Goal: Ask a question: Seek information or help from site administrators or community

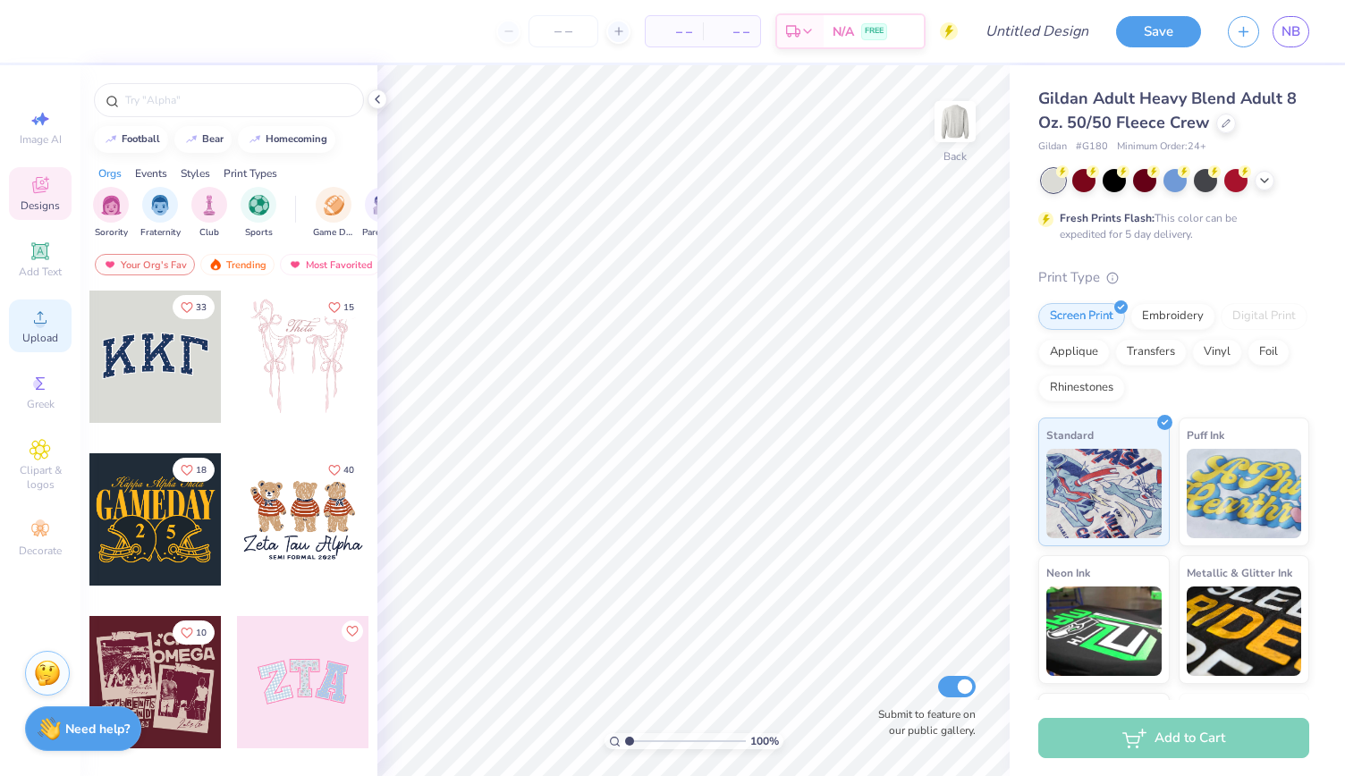
click at [30, 325] on icon at bounding box center [40, 317] width 21 height 21
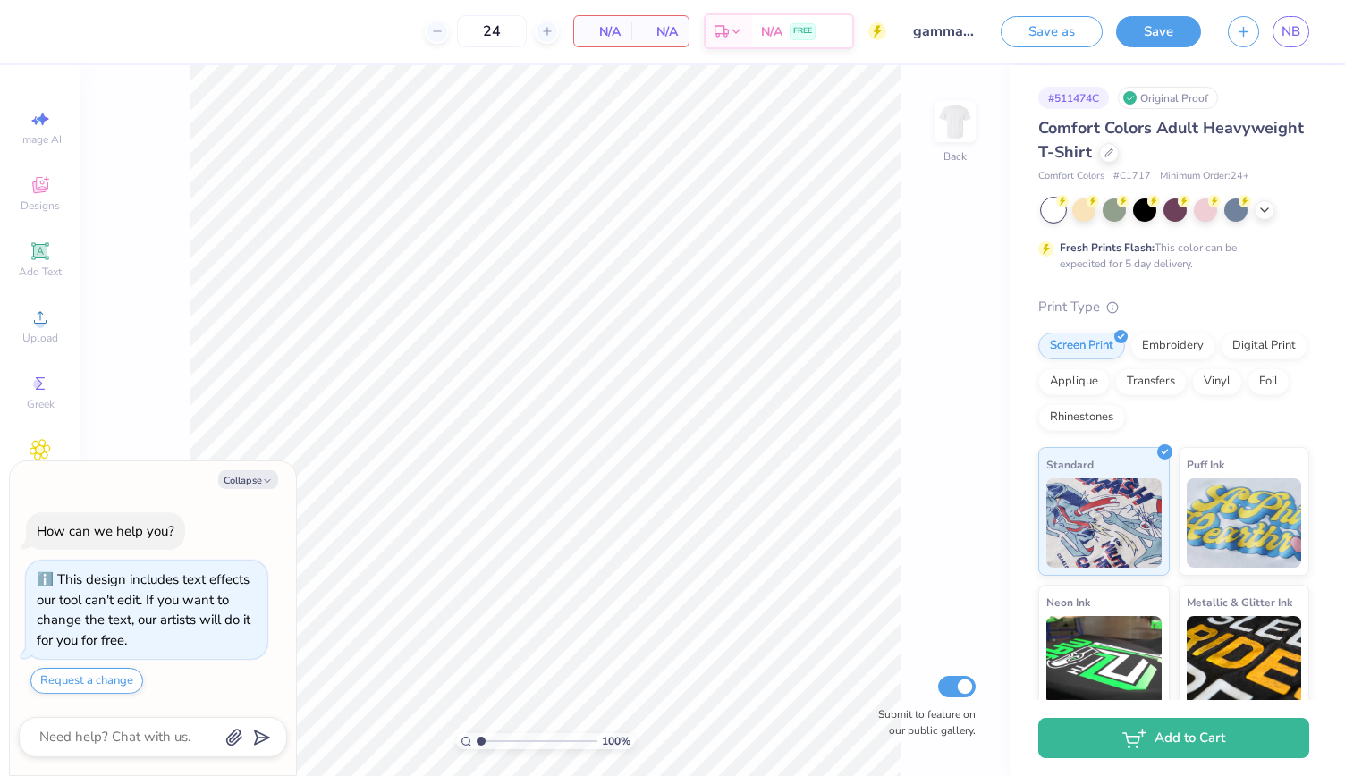
type textarea "x"
click at [77, 732] on textarea at bounding box center [129, 737] width 182 height 24
type textarea "C"
type textarea "x"
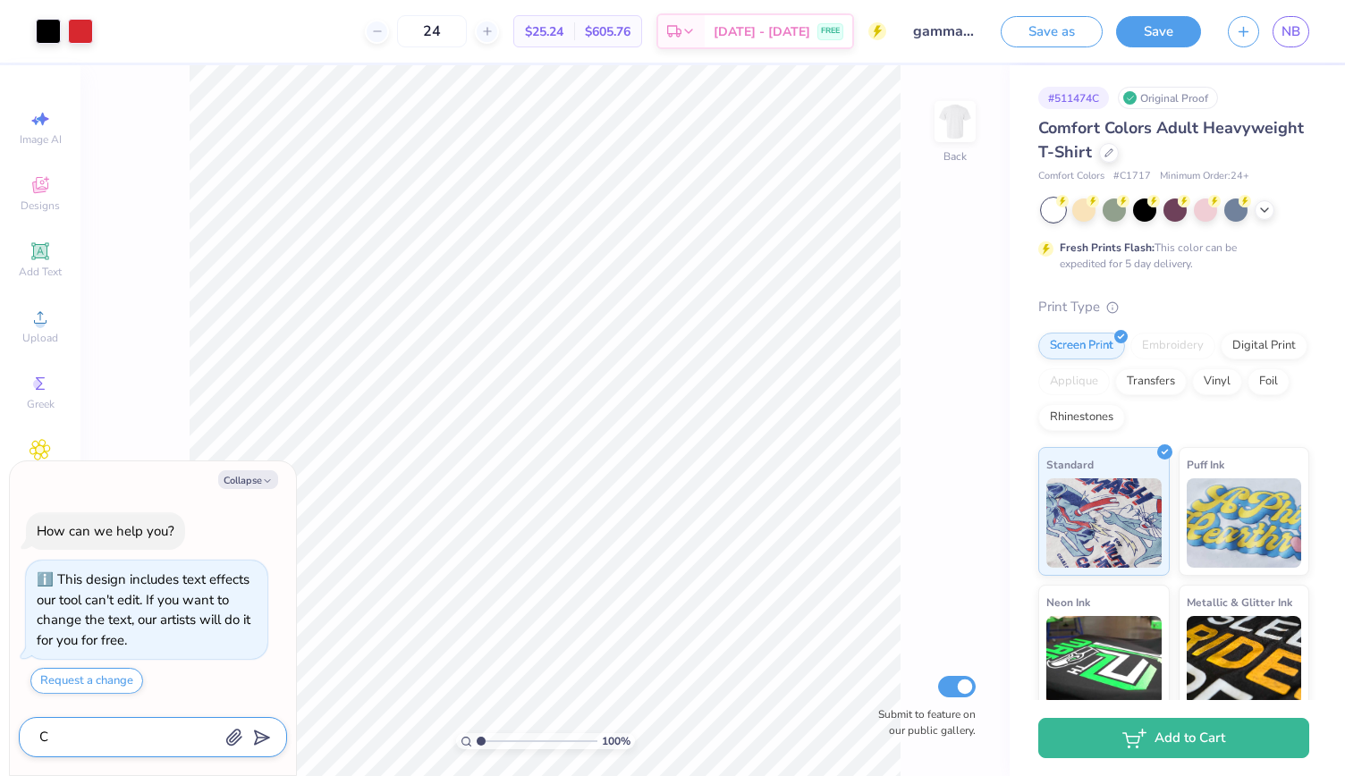
type textarea "Ci"
type textarea "x"
type textarea "Cin"
type textarea "x"
type textarea "Cinc"
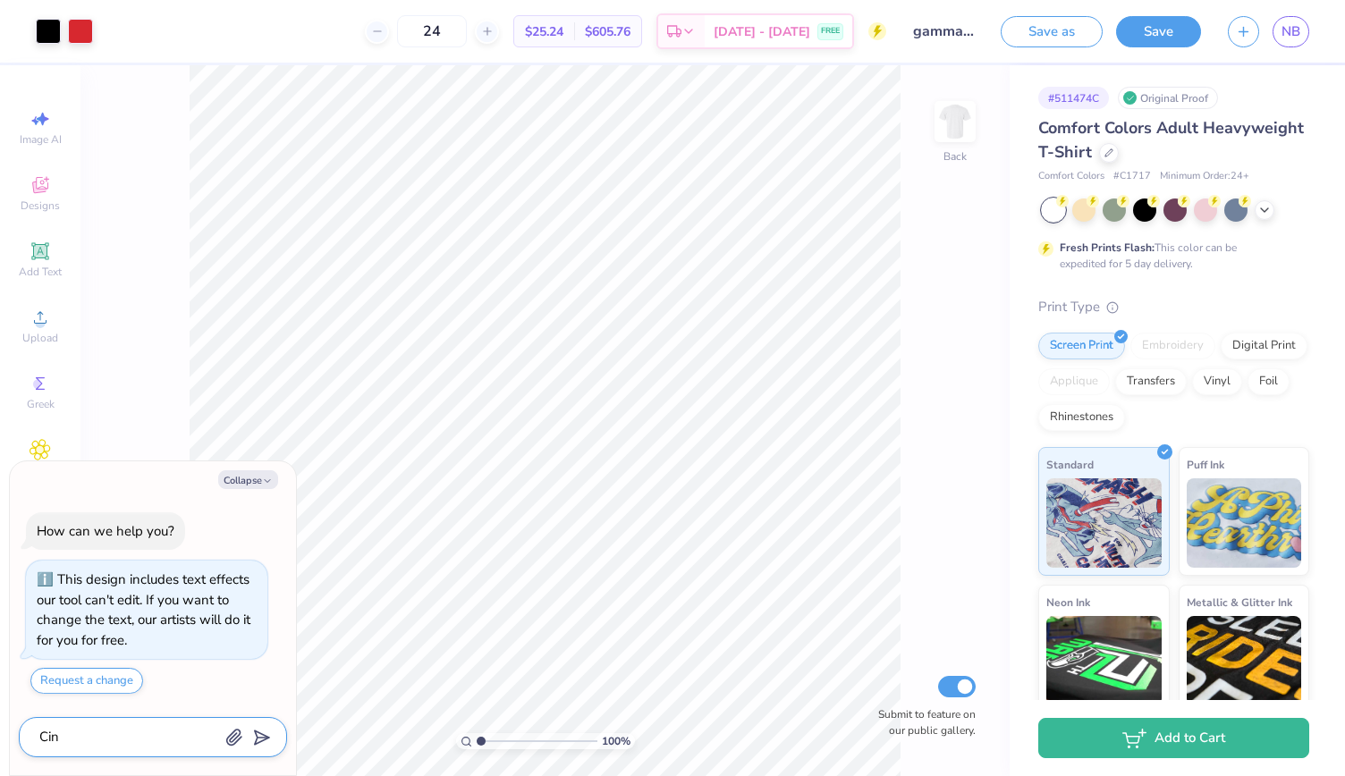
type textarea "x"
type textarea "Cinci"
type textarea "x"
type textarea "Cincin"
type textarea "x"
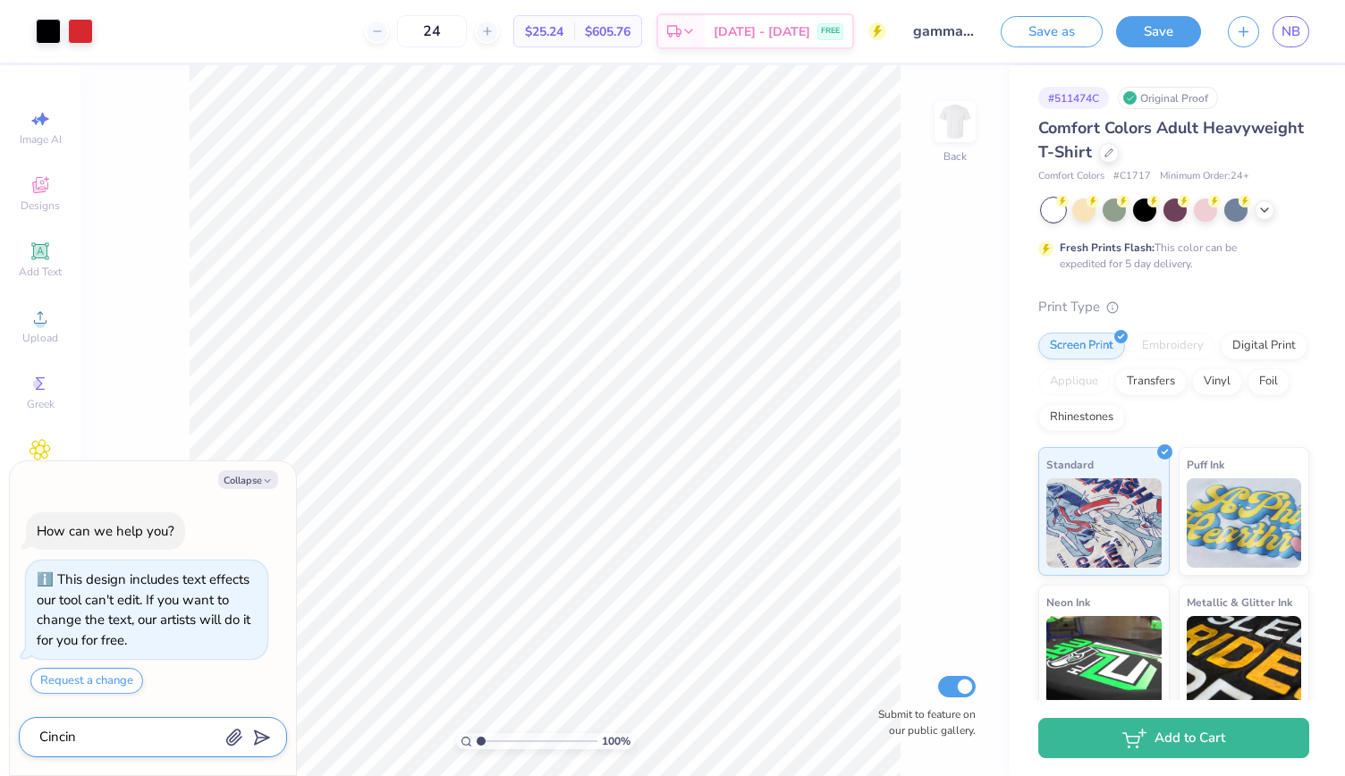
type textarea "Cincinn"
type textarea "x"
type textarea "Cincinna"
type textarea "x"
type textarea "Cincinnat"
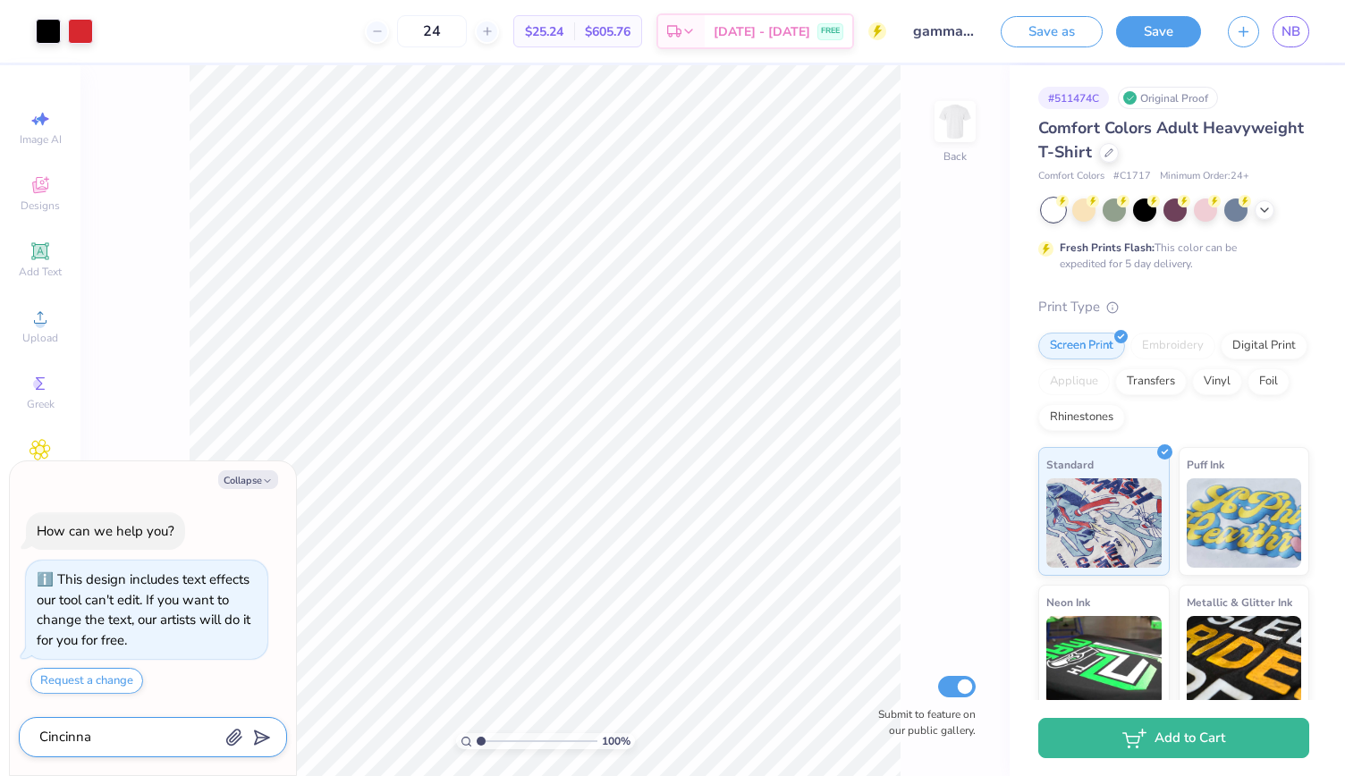
type textarea "x"
type textarea "[GEOGRAPHIC_DATA]"
type textarea "x"
type textarea "[GEOGRAPHIC_DATA]"
type textarea "x"
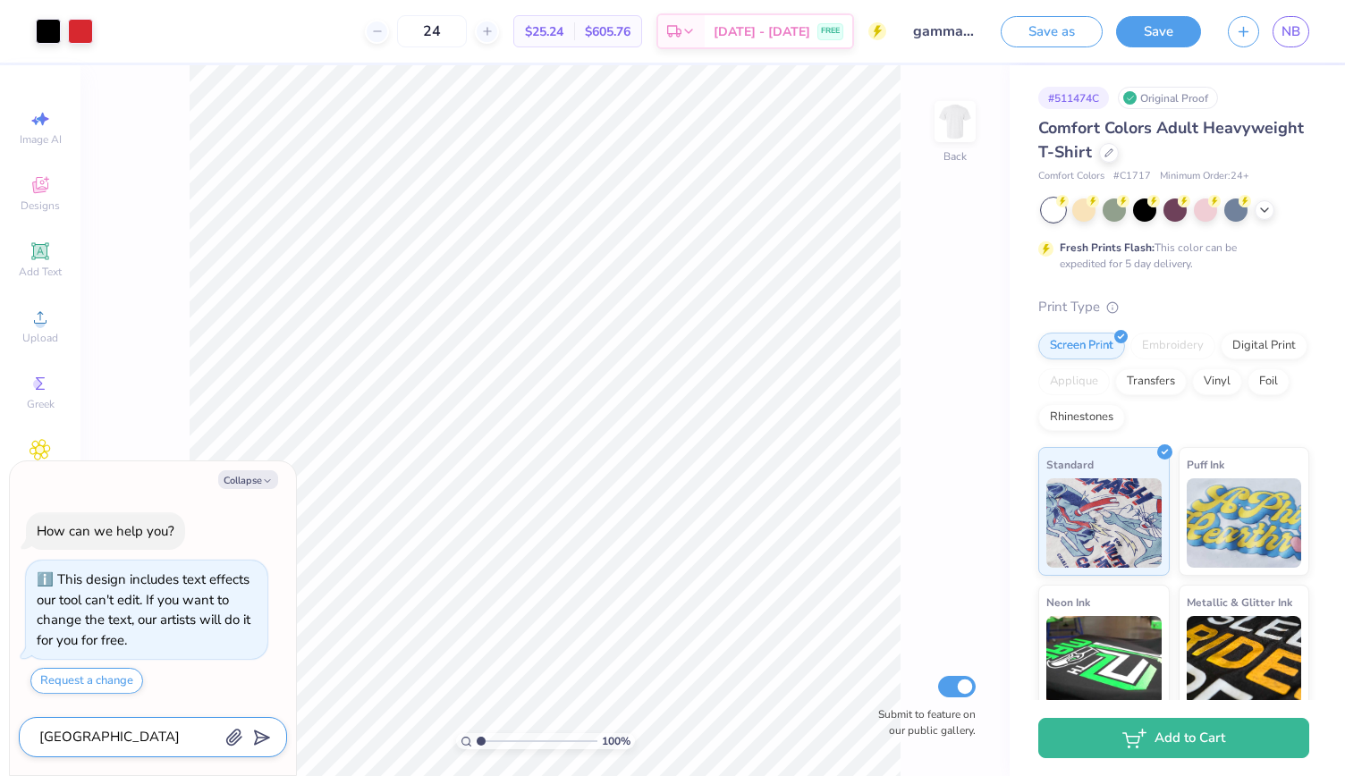
type textarea "Cincinnati I"
type textarea "x"
type textarea "[GEOGRAPHIC_DATA]"
type textarea "x"
type textarea "Cincinnati i"
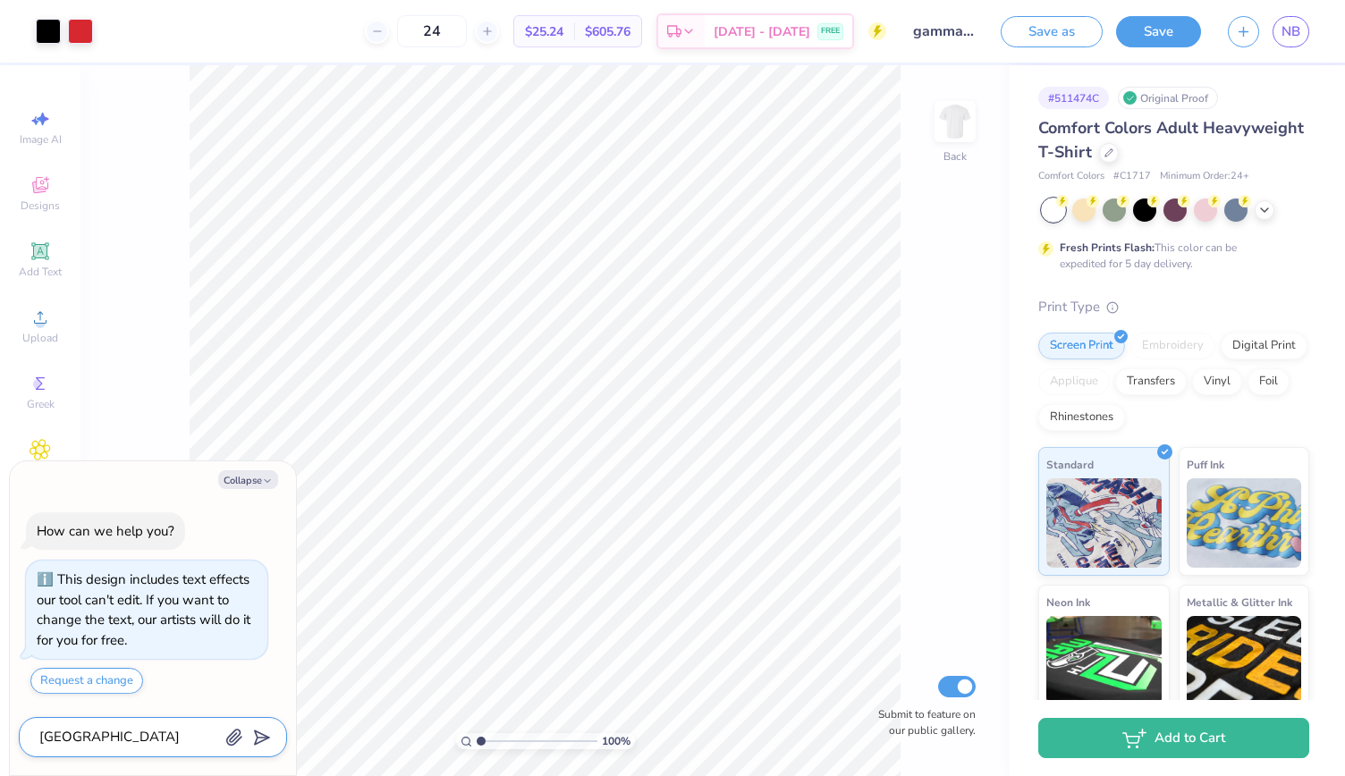
type textarea "x"
type textarea "Cincinnati is"
type textarea "x"
type textarea "Cincinnati is"
type textarea "x"
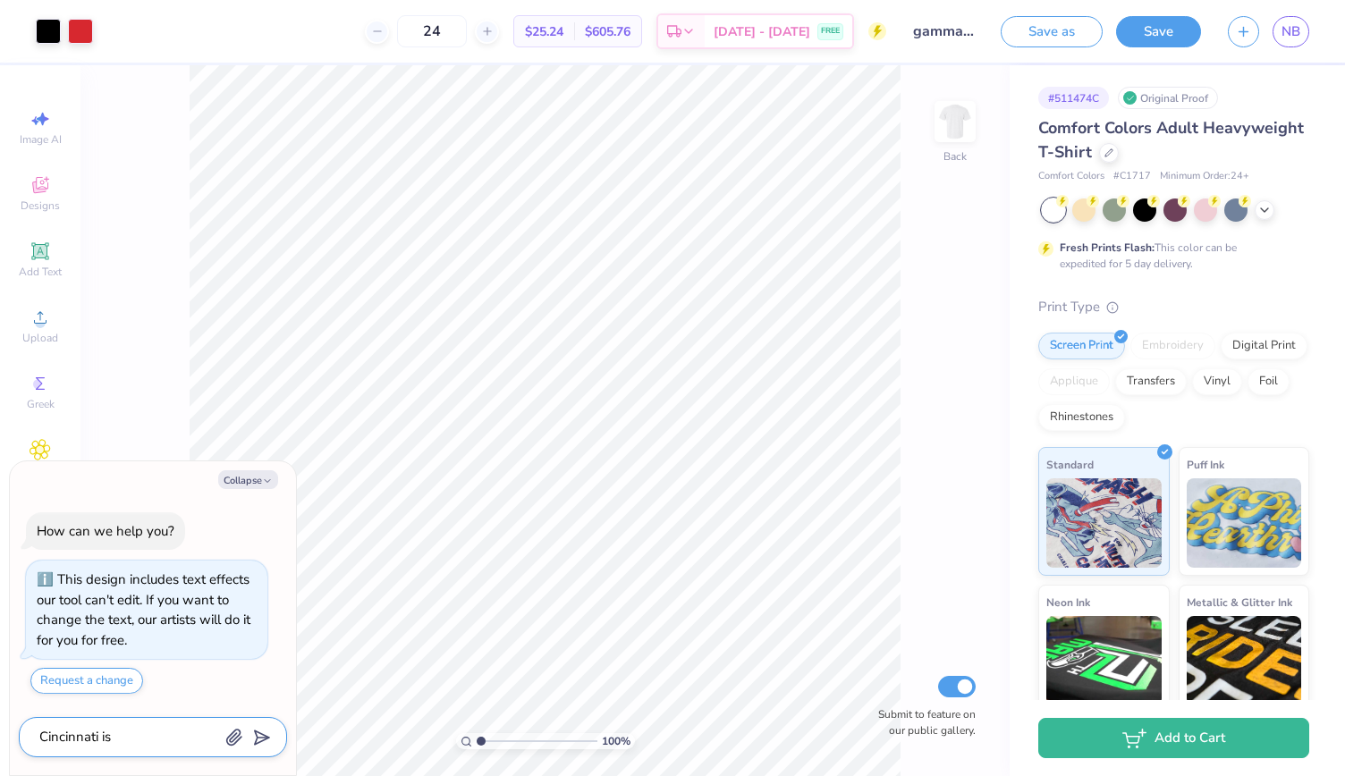
type textarea "Cincinnati is s"
type textarea "x"
type textarea "Cincinnati is sp"
type textarea "x"
type textarea "Cincinnati is spe"
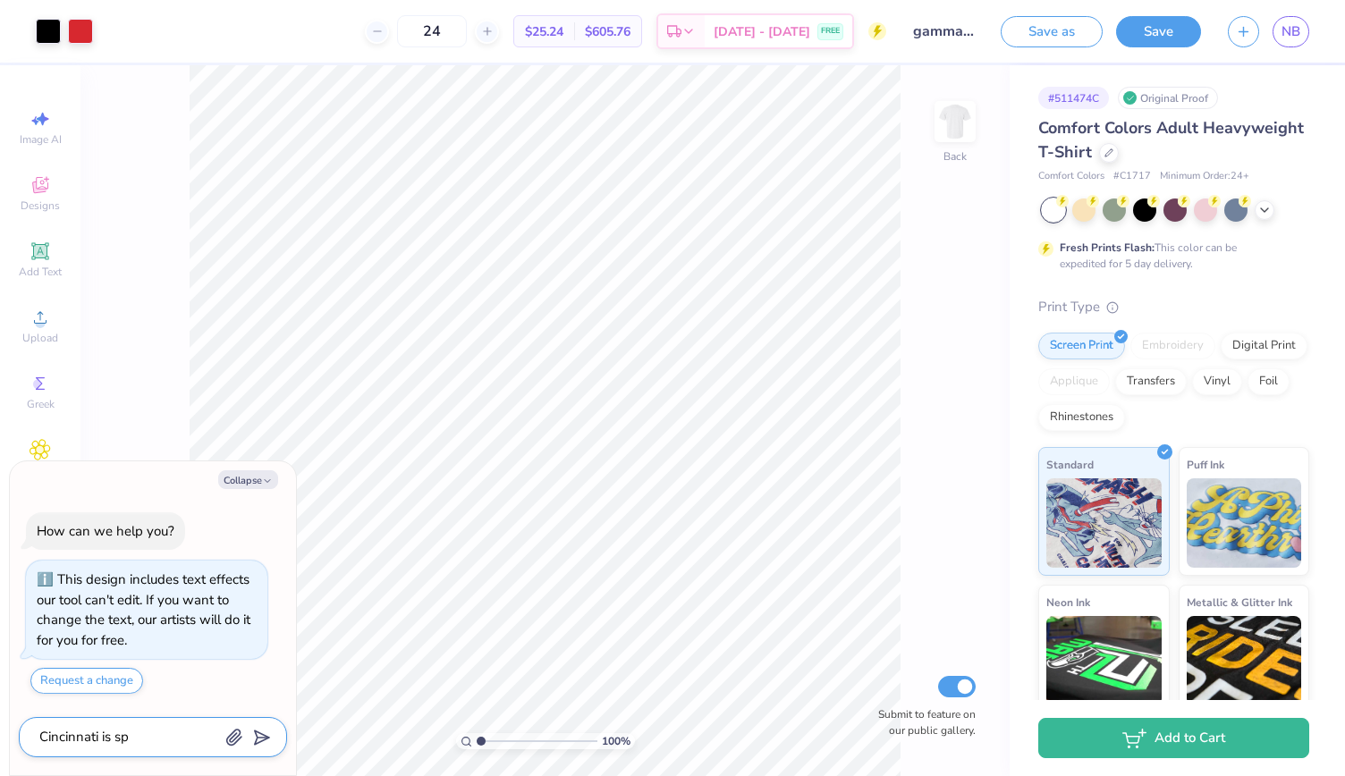
type textarea "x"
type textarea "Cincinnati is spel"
type textarea "x"
type textarea "Cincinnati is spell"
type textarea "x"
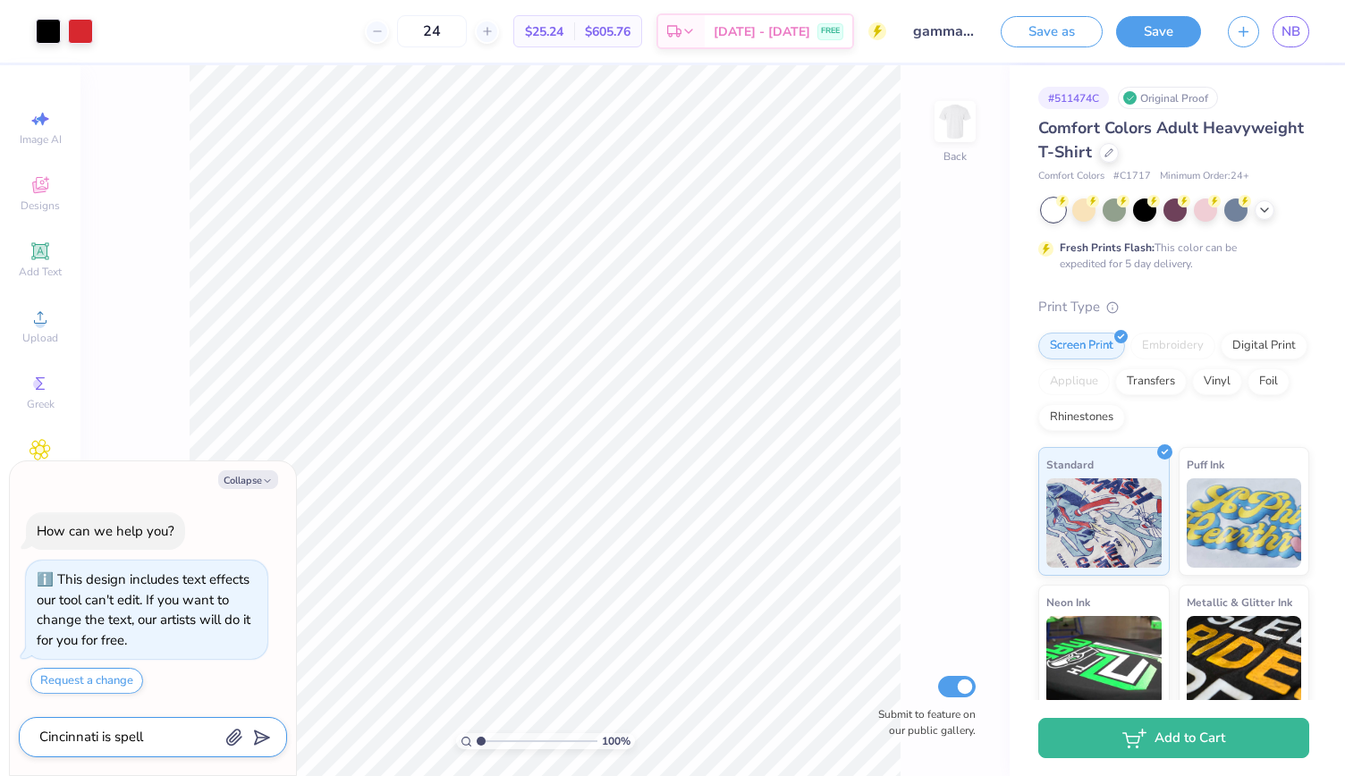
type textarea "Cincinnati is spelle"
type textarea "x"
type textarea "Cincinnati is spelled"
type textarea "x"
type textarea "Cincinnati is spelled"
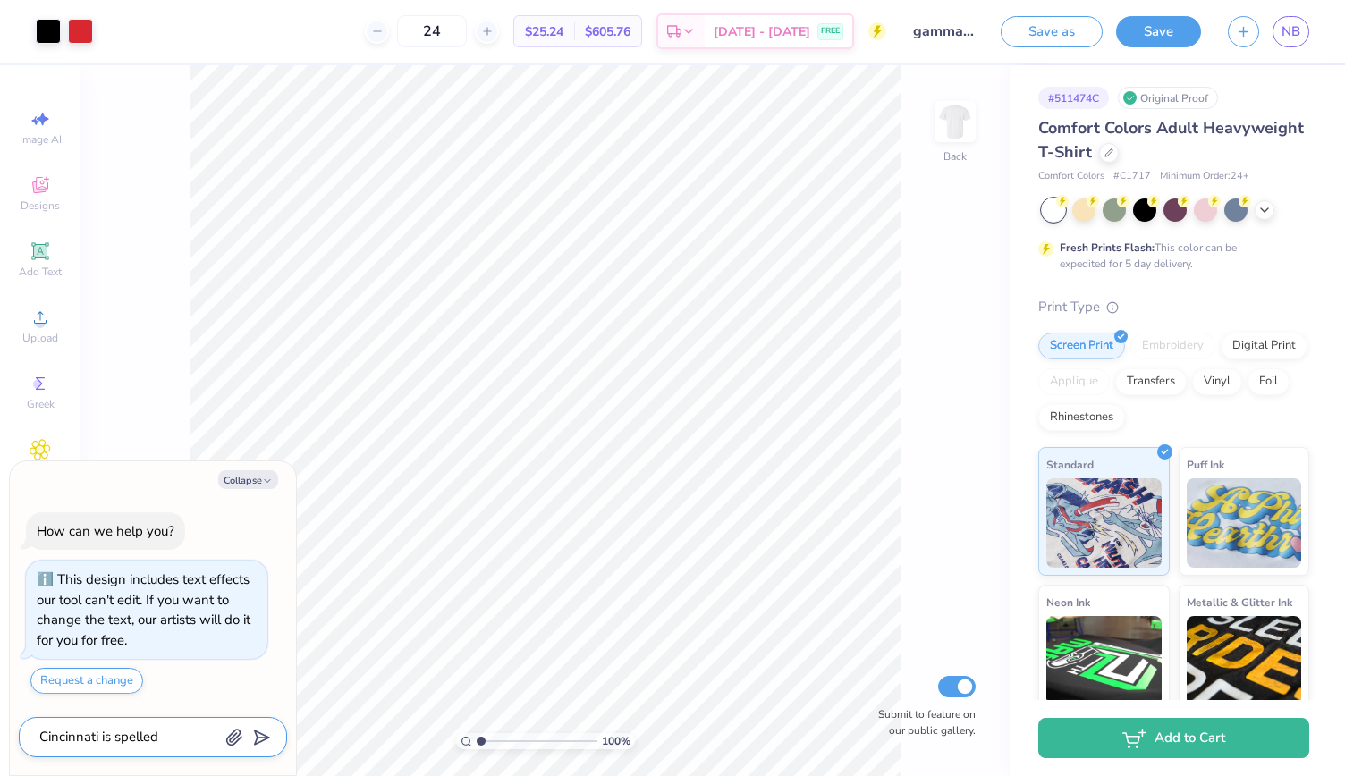
type textarea "x"
type textarea "Cincinnati is spelled w"
type textarea "x"
type textarea "Cincinnati is spelled wr"
type textarea "x"
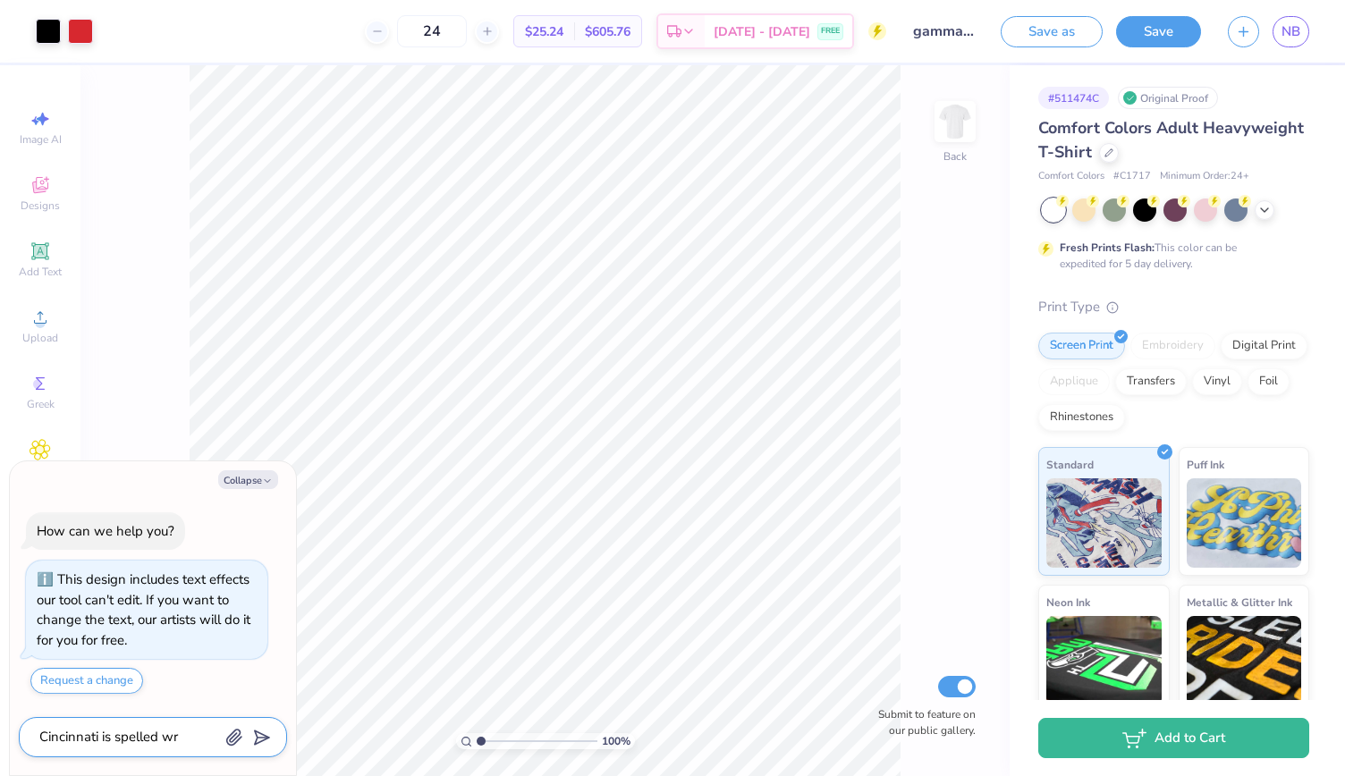
type textarea "Cincinnati is spelled wro"
type textarea "x"
type textarea "Cincinnati is spelled wron"
type textarea "x"
type textarea "Cincinnati is spelled wrong"
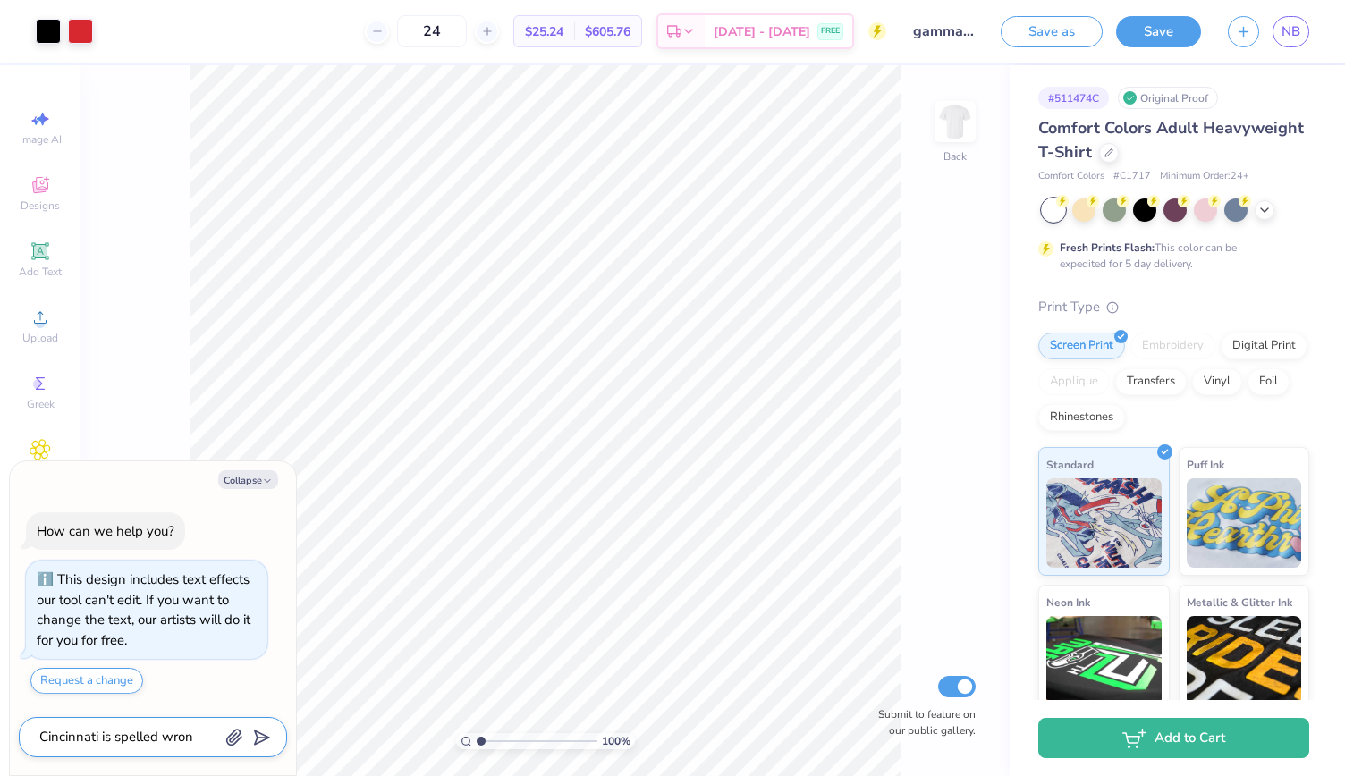
type textarea "x"
type textarea "Cincinnati is spelled wrong"
type textarea "x"
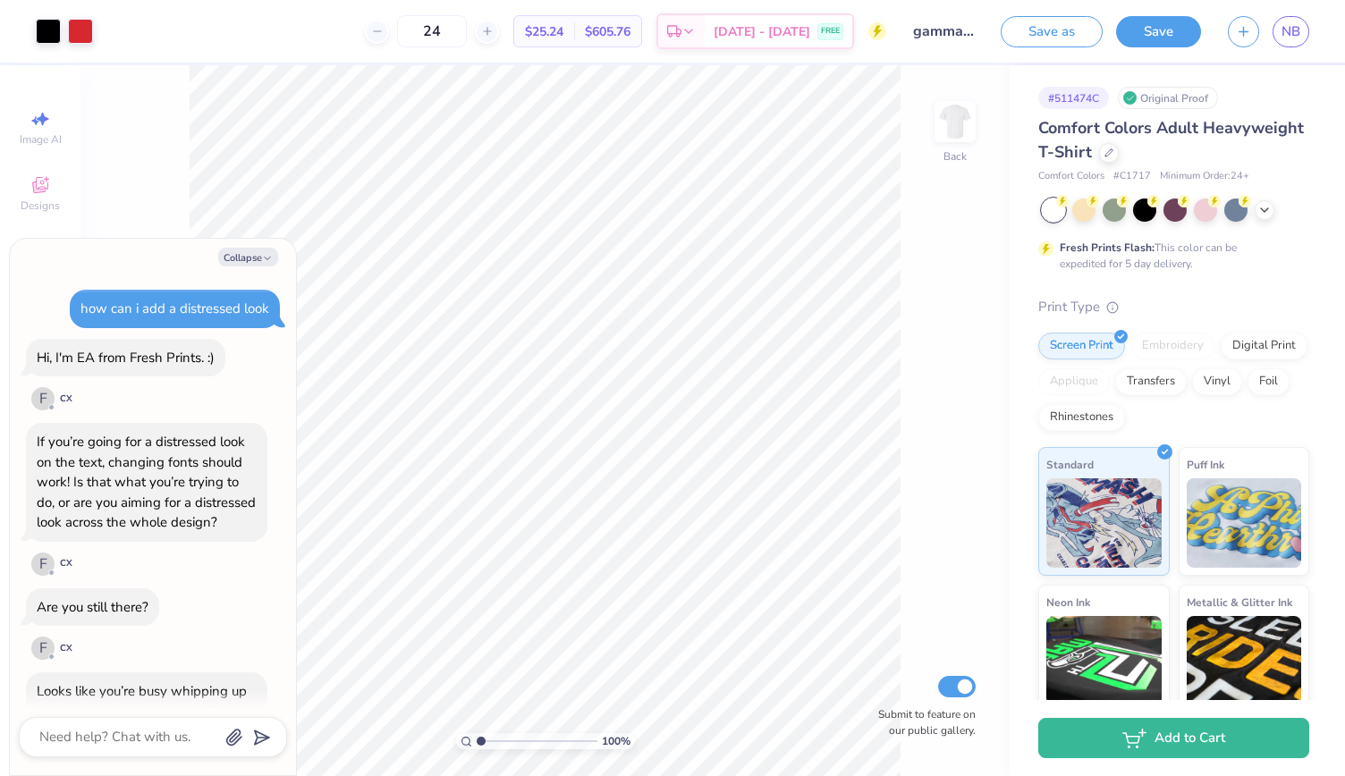
scroll to position [373, 0]
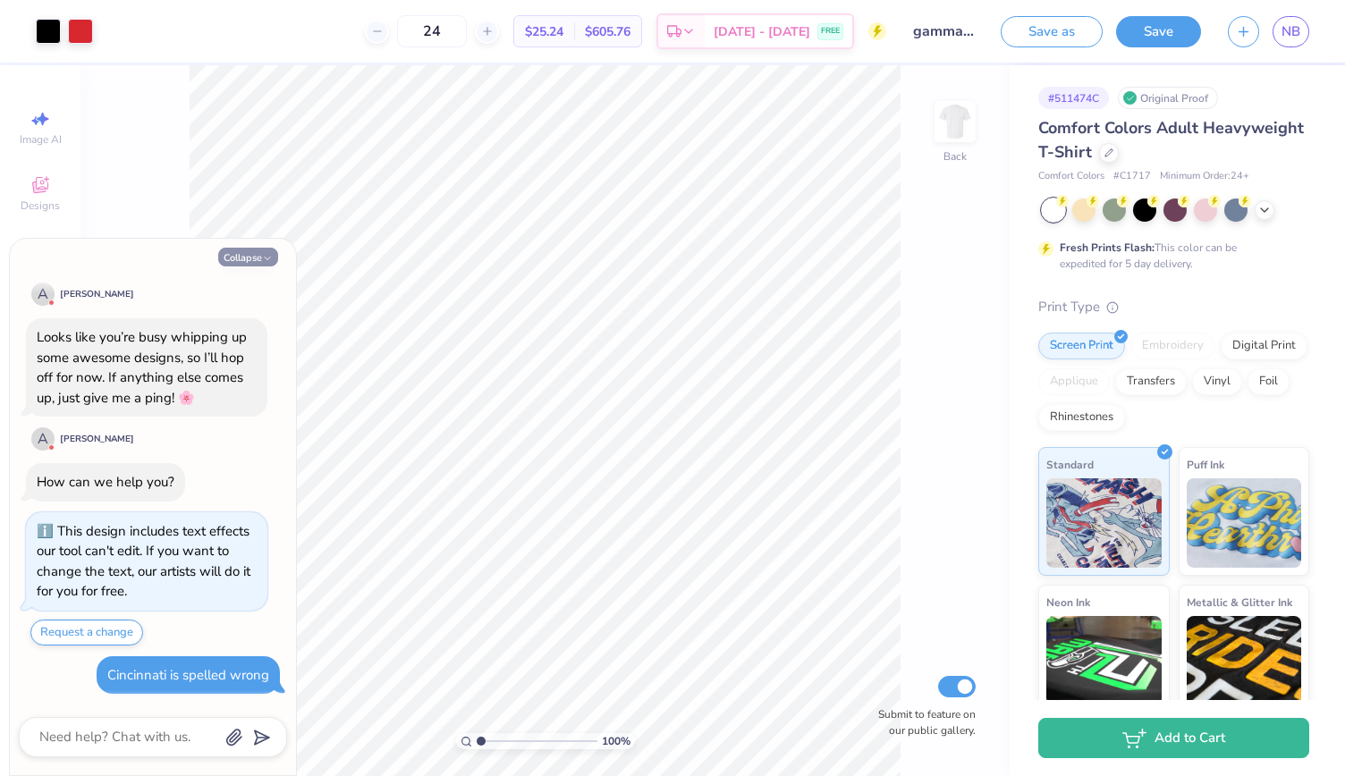
click at [234, 252] on button "Collapse" at bounding box center [248, 257] width 60 height 19
type textarea "x"
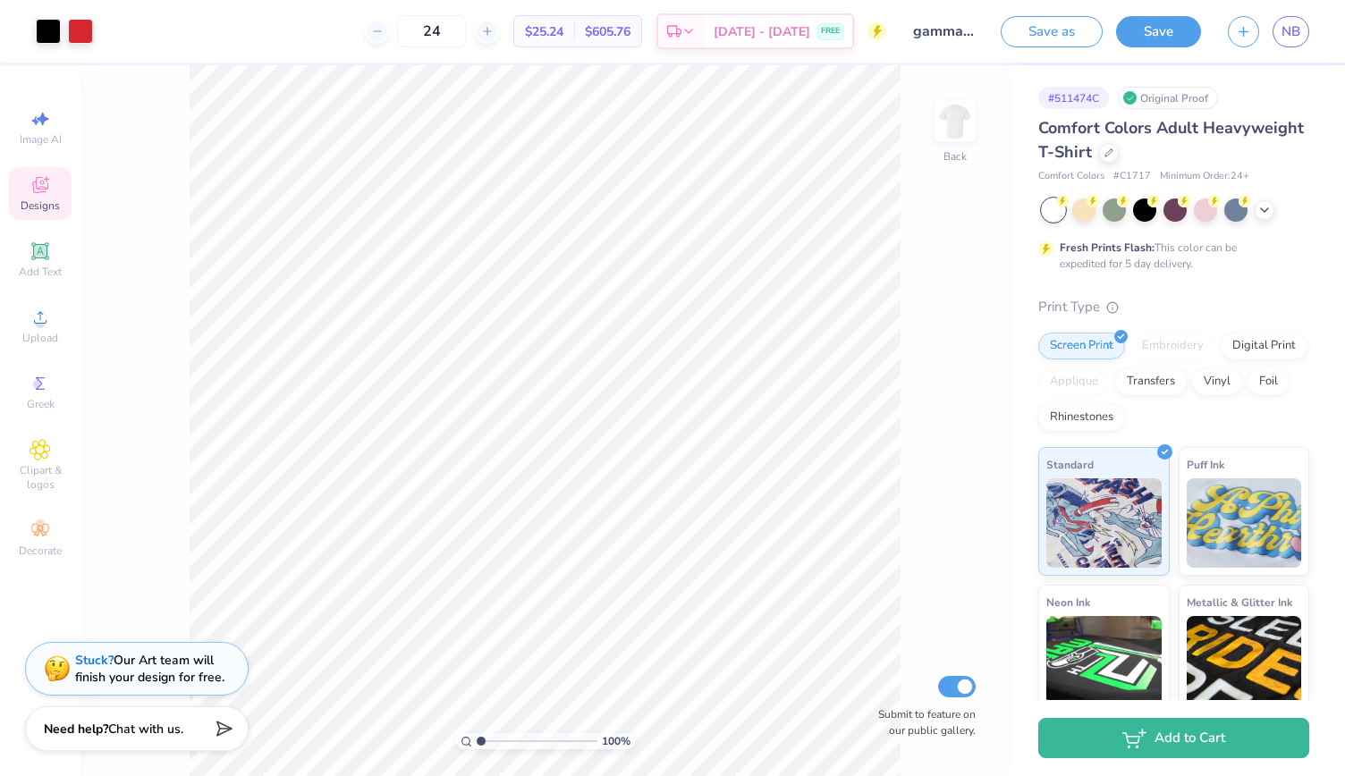
click at [38, 199] on span "Designs" at bounding box center [40, 206] width 39 height 14
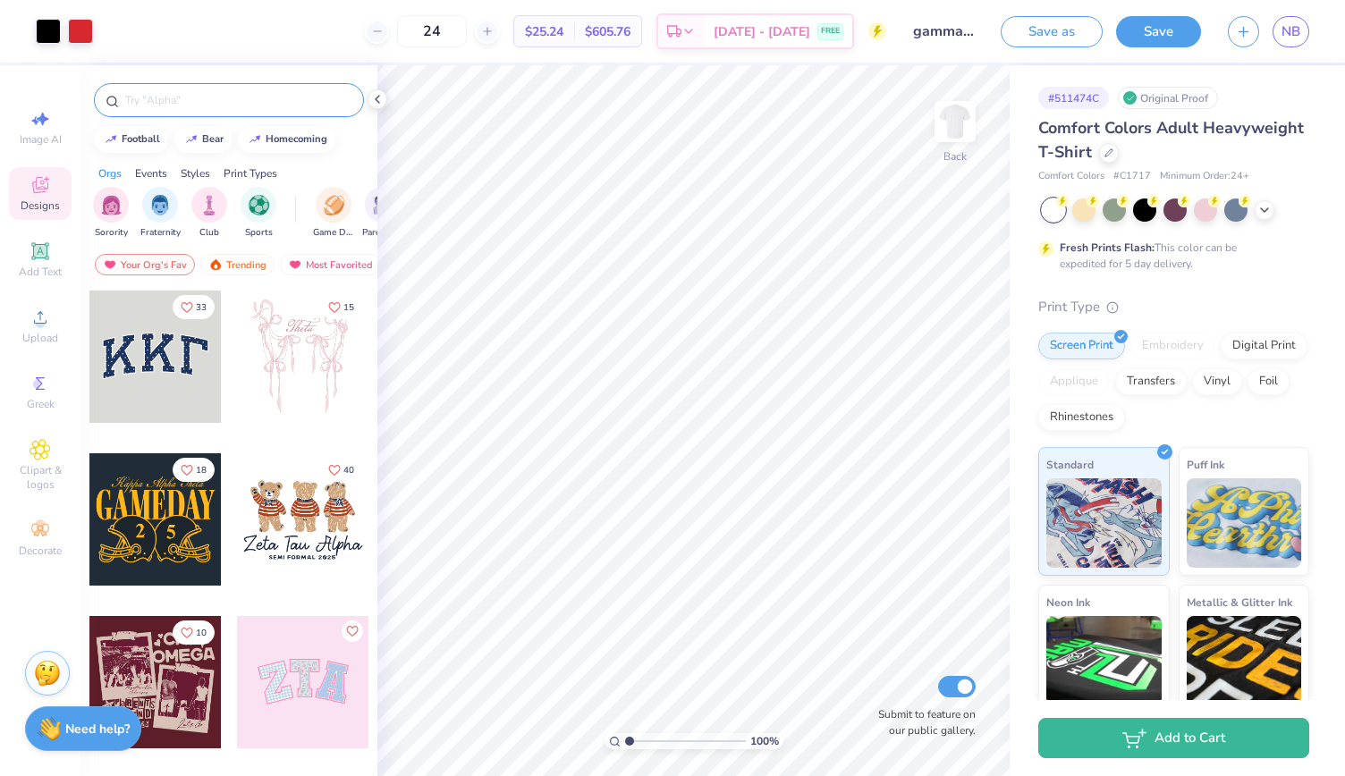
click at [160, 94] on input "text" at bounding box center [237, 100] width 229 height 18
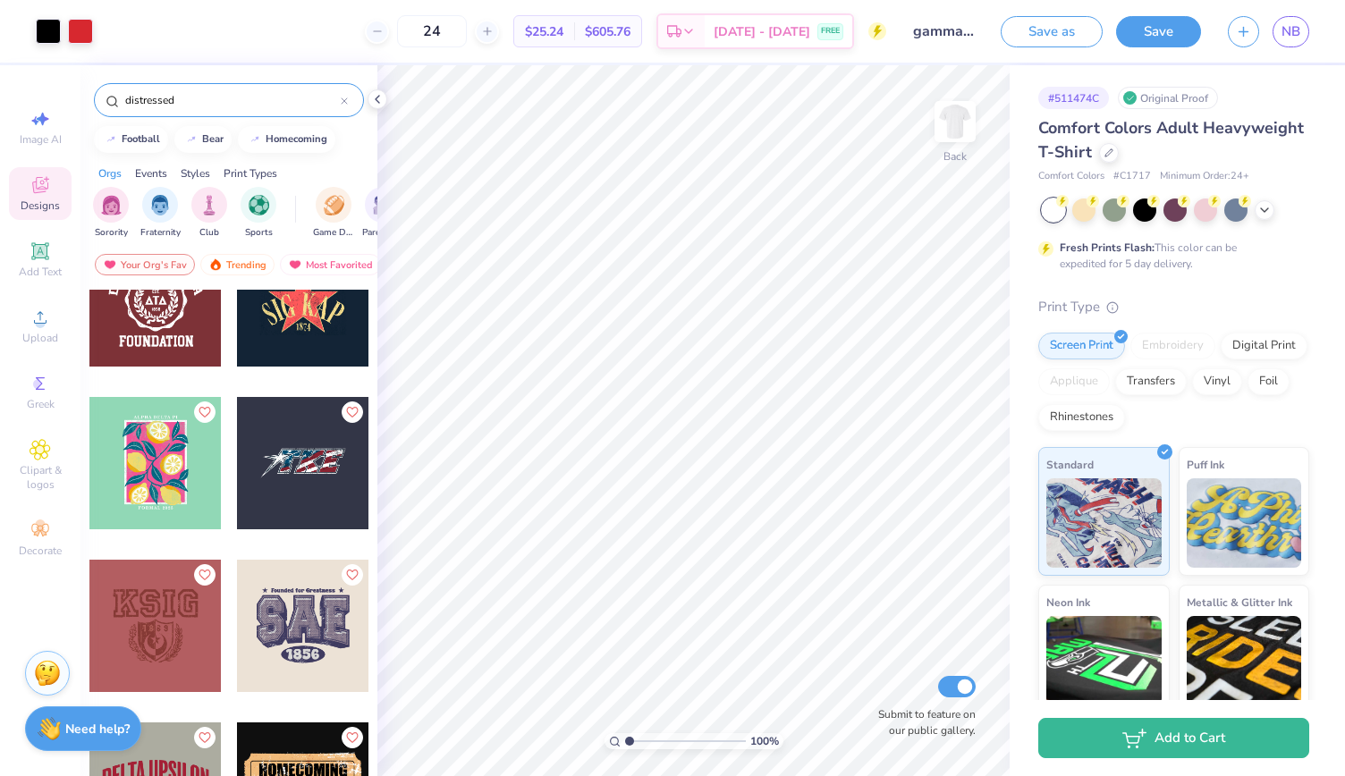
scroll to position [0, 0]
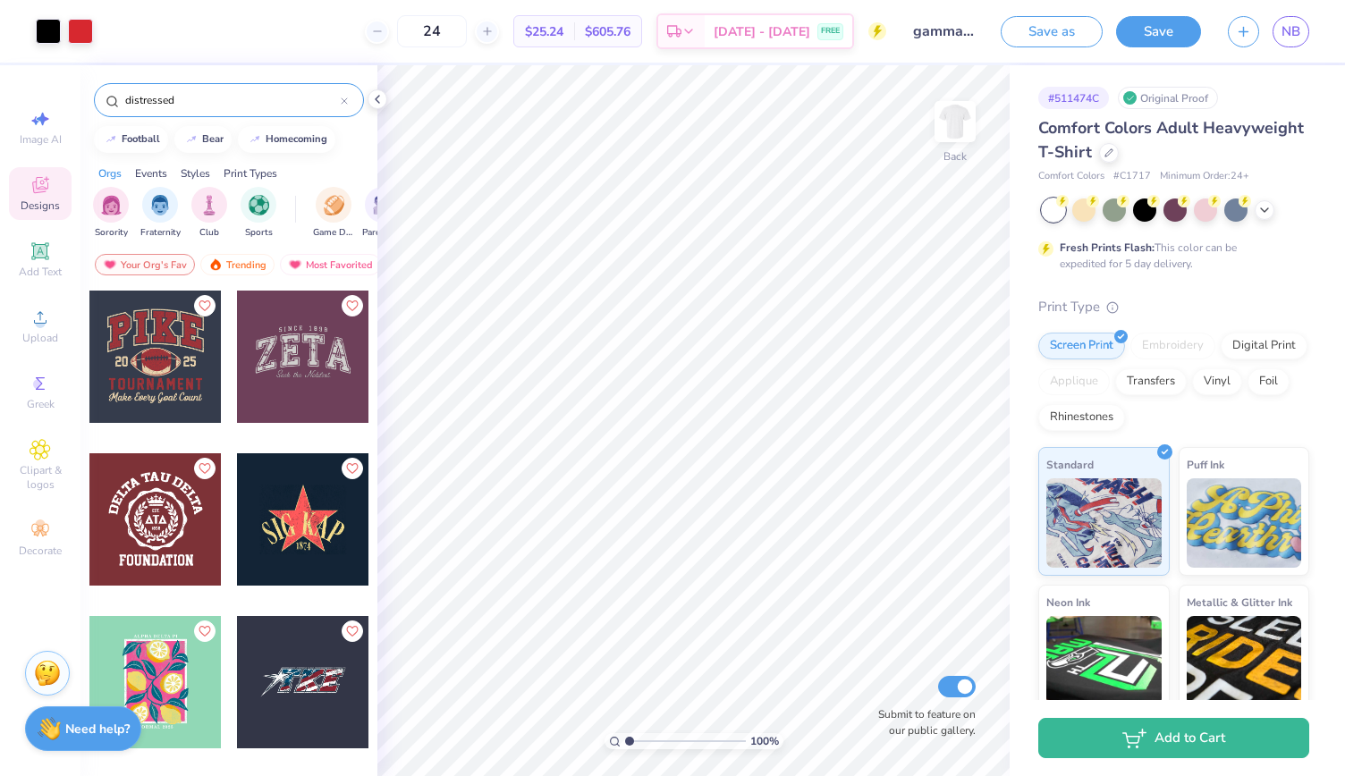
type input "distressed"
